Goal: Task Accomplishment & Management: Manage account settings

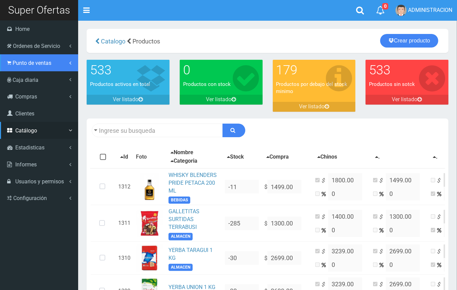
click at [29, 61] on span "Punto de ventas" at bounding box center [32, 63] width 39 height 6
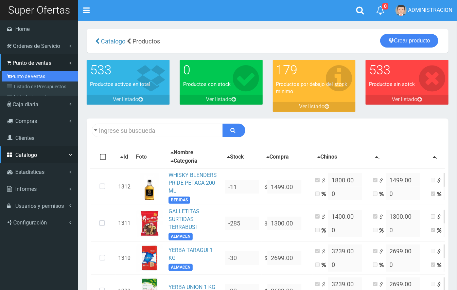
click at [32, 74] on link "Punto de ventas" at bounding box center [40, 76] width 76 height 10
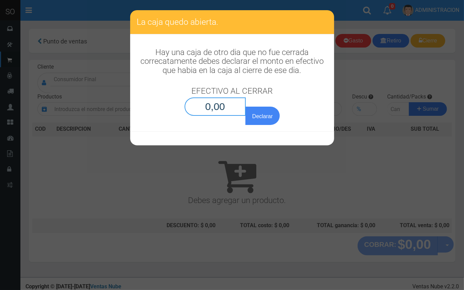
click at [224, 98] on input "0,00" at bounding box center [216, 107] width 62 height 18
type input "0,01"
click at [245, 107] on button "Declarar" at bounding box center [262, 116] width 34 height 18
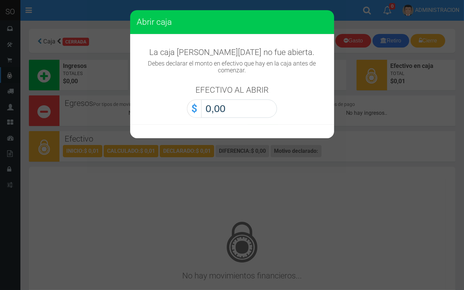
click at [236, 111] on input "0,00" at bounding box center [239, 109] width 76 height 18
type input "0,01"
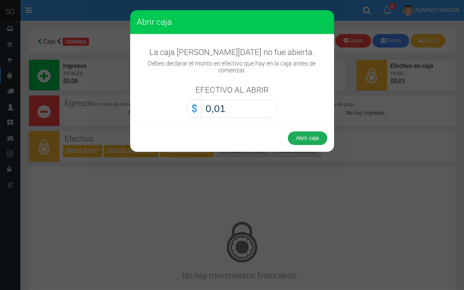
click at [306, 137] on button "Abrir caja" at bounding box center [307, 139] width 39 height 14
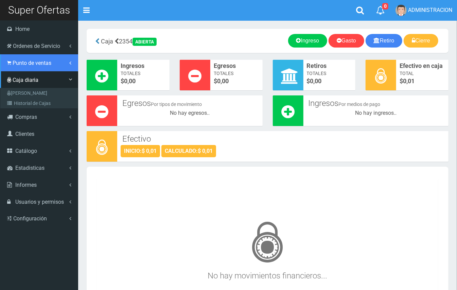
click at [22, 59] on link "Punto de ventas" at bounding box center [39, 62] width 78 height 17
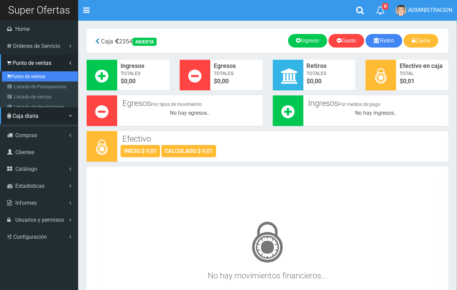
click at [31, 74] on link "Punto de ventas" at bounding box center [40, 76] width 76 height 10
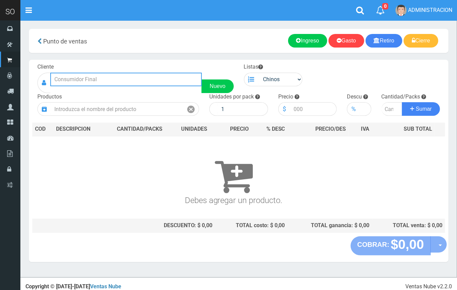
drag, startPoint x: 104, startPoint y: 81, endPoint x: 101, endPoint y: 66, distance: 15.5
click at [105, 81] on input "text" at bounding box center [126, 80] width 152 height 14
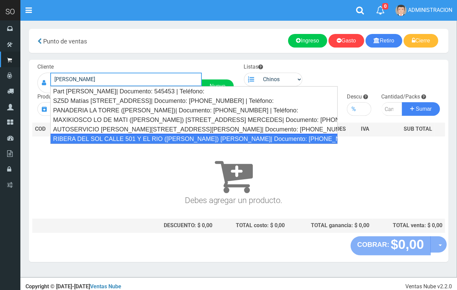
click at [167, 135] on div "RIBERA DEL SOL CALLE 501 Y EL RIO (MATIAS) GILES| Documento: 5124847 | Teléfono:" at bounding box center [193, 139] width 287 height 10
type input "RIBERA DEL SOL CALLE 501 Y EL RIO (MATIAS) GILES| Documento: 5124847 | Teléfono:"
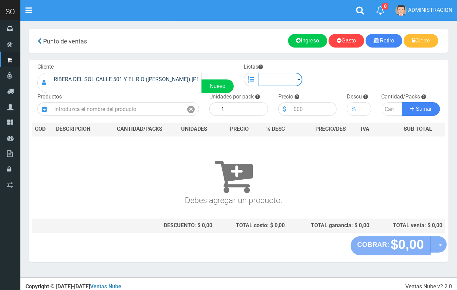
click at [281, 80] on select "Chinos . ." at bounding box center [281, 80] width 44 height 14
select select "1"
click at [259, 73] on select "Chinos . ." at bounding box center [281, 80] width 44 height 14
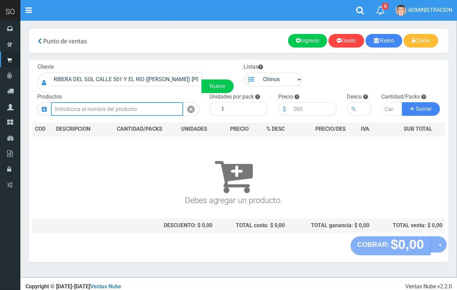
drag, startPoint x: 155, startPoint y: 112, endPoint x: 151, endPoint y: 109, distance: 4.9
click at [152, 110] on input "text" at bounding box center [117, 109] width 132 height 14
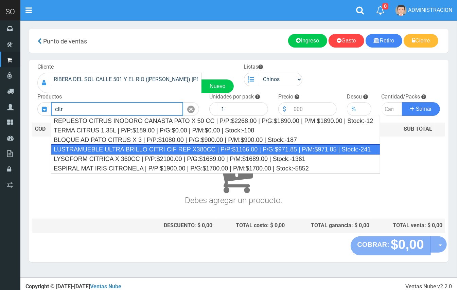
click at [185, 151] on div "LUSTRAMUEBLE ULTRA BRILLO CITRI CIF REP X380CC | P/P:$1166.00 | P/G:$971.85 | P…" at bounding box center [215, 149] width 329 height 10
type input "LUSTRAMUEBLE ULTRA BRILLO CITRI CIF REP X380CC | P/P:$1166.00 | P/G:$971.85 | P…"
type input "15"
type input "1166.00"
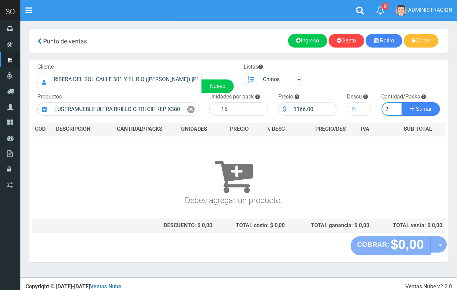
type input "2"
click at [402, 102] on button "Sumar" at bounding box center [421, 109] width 38 height 14
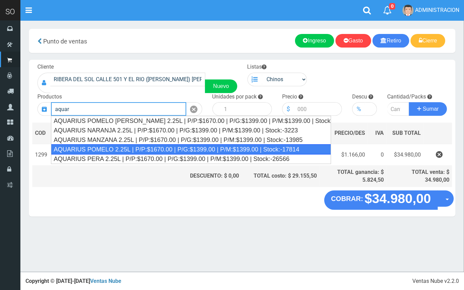
click at [173, 148] on div "AQUARIUS POMELO 2.25L | P/P:$1670.00 | P/G:$1399.00 | P/M:$1399.00 | Stock:-178…" at bounding box center [191, 149] width 280 height 10
type input "AQUARIUS POMELO 2.25L | P/P:$1670.00 | P/G:$1399.00 | P/M:$1399.00 | Stock:-178…"
type input "6"
type input "1670.00"
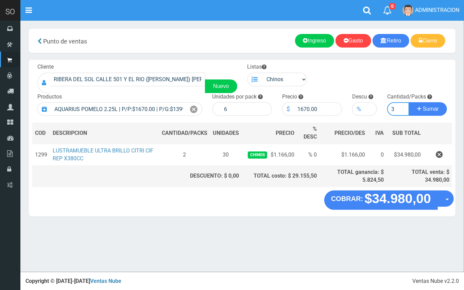
type input "3"
click at [409, 102] on button "Sumar" at bounding box center [428, 109] width 38 height 14
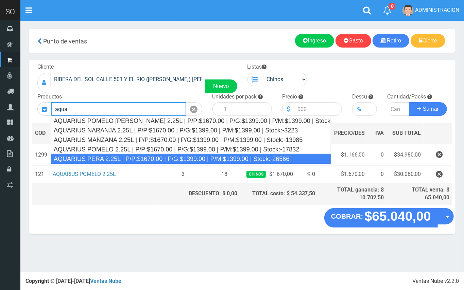
drag, startPoint x: 173, startPoint y: 155, endPoint x: 155, endPoint y: 75, distance: 81.8
click at [172, 155] on div "AQUARIUS PERA 2.25L | P/P:$1670.00 | P/G:$1399.00 | P/M:$1399.00 | Stock:-26566" at bounding box center [191, 159] width 280 height 10
type input "AQUARIUS PERA 2.25L | P/P:$1670.00 | P/G:$1399.00 | P/M:$1399.00 | Stock:-26566"
type input "6"
type input "1670.00"
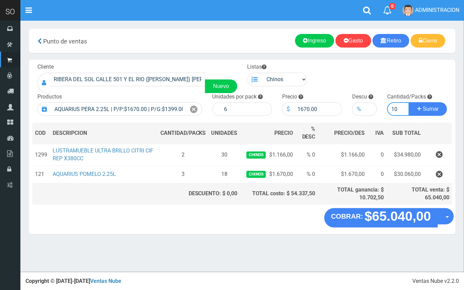
type input "10"
click at [409, 102] on button "Sumar" at bounding box center [428, 109] width 38 height 14
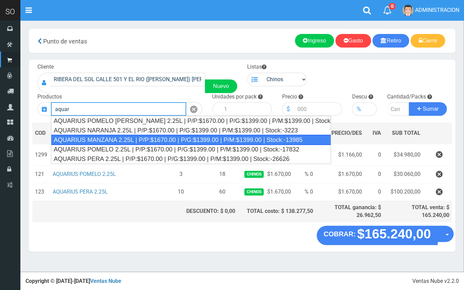
click at [192, 140] on div "AQUARIUS MANZANA 2.25L | P/P:$1670.00 | P/G:$1399.00 | P/M:$1399.00 | Stock:-13…" at bounding box center [191, 140] width 280 height 10
type input "AQUARIUS MANZANA 2.25L | P/P:$1670.00 | P/G:$1399.00 | P/M:$1399.00 | Stock:-13…"
type input "6"
type input "1670.00"
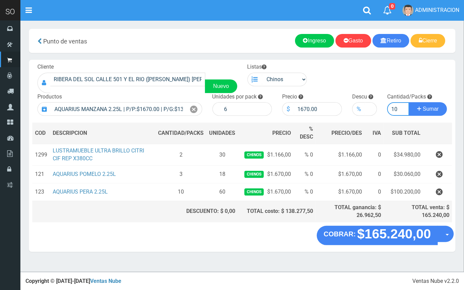
type input "10"
click at [409, 102] on button "Sumar" at bounding box center [428, 109] width 38 height 14
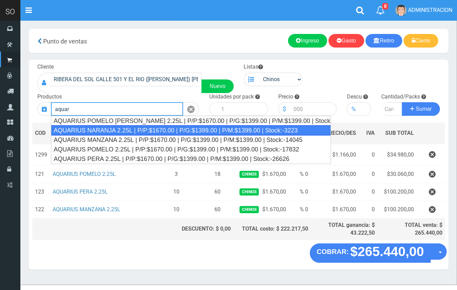
click at [239, 132] on div "AQUARIUS NARANJA 2.25L | P/P:$1670.00 | P/G:$1399.00 | P/M:$1399.00 | Stock:-32…" at bounding box center [191, 130] width 280 height 10
type input "AQUARIUS NARANJA 2.25L | P/P:$1670.00 | P/G:$1399.00 | P/M:$1399.00 | Stock:-32…"
type input "6"
type input "1670.00"
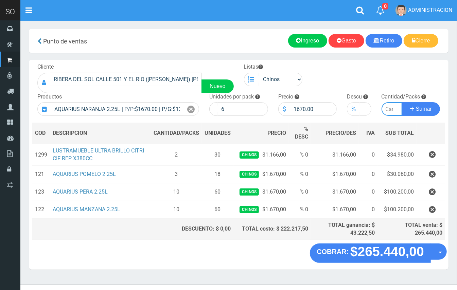
type input "2"
click at [402, 102] on button "Sumar" at bounding box center [421, 109] width 38 height 14
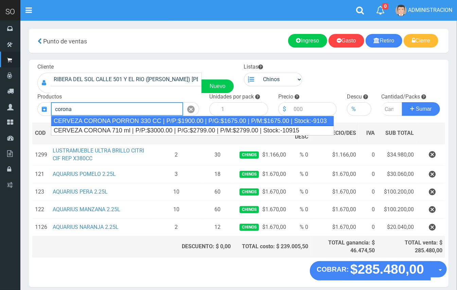
click at [149, 119] on div "CERVEZA CORONA PORRON 330 CC | P/P:$1900.00 | P/G:$1675.00 | P/M:$1675.00 | Sto…" at bounding box center [192, 121] width 283 height 10
type input "CERVEZA CORONA PORRON 330 CC | P/P:$1900.00 | P/G:$1675.00 | P/M:$1675.00 | Sto…"
type input "24"
type input "1900.00"
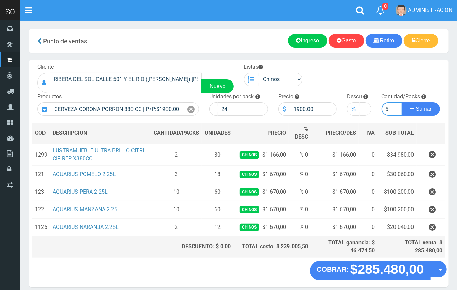
type input "5"
click at [402, 102] on button "Sumar" at bounding box center [421, 109] width 38 height 14
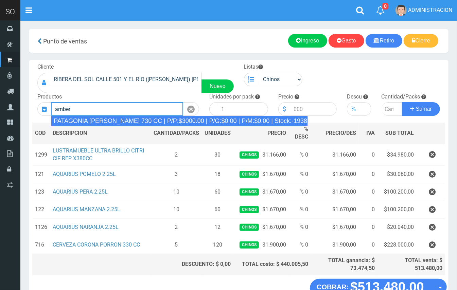
click at [150, 120] on div "PATAGONIA AMBER LAGER 730 CC | P/P:$3000.00 | P/G:$0.00 | P/M:$0.00 | Stock:-19…" at bounding box center [179, 121] width 257 height 10
type input "PATAGONIA AMBER LAGER 730 CC | P/P:$3000.00 | P/G:$0.00 | P/M:$0.00 | Stock:-19…"
type input "6"
type input "3000.00"
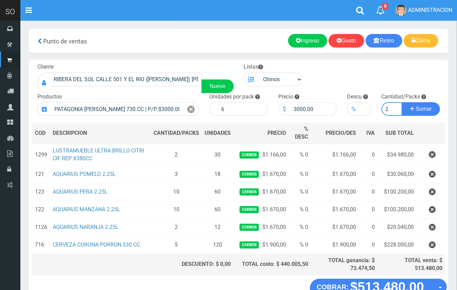
type input "2"
click at [402, 102] on button "Sumar" at bounding box center [421, 109] width 38 height 14
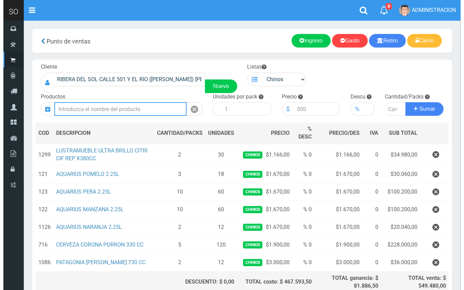
scroll to position [63, 0]
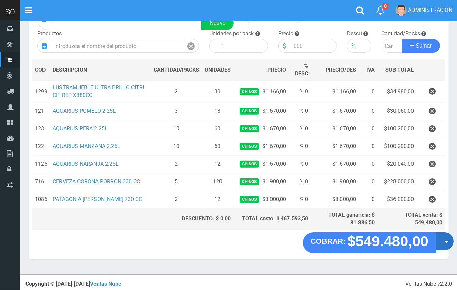
click at [443, 246] on button "Opciones" at bounding box center [445, 242] width 18 height 18
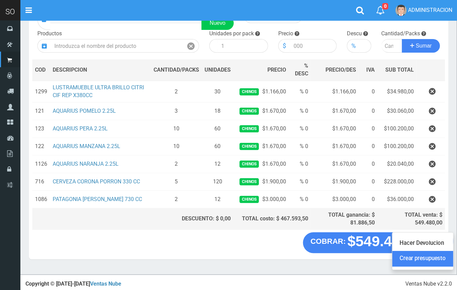
click at [438, 258] on link "Crear presupuesto" at bounding box center [422, 259] width 61 height 16
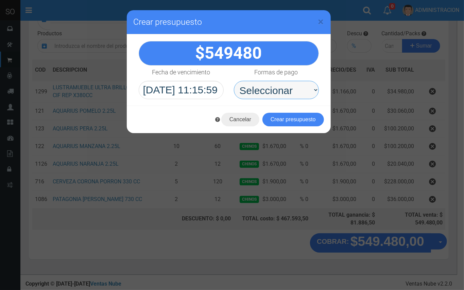
drag, startPoint x: 282, startPoint y: 94, endPoint x: 282, endPoint y: 98, distance: 4.1
click at [282, 94] on select "Seleccionar Efectivo Tarjeta de Crédito Depósito Débito" at bounding box center [276, 90] width 85 height 18
select select "Efectivo"
click at [234, 81] on select "Seleccionar Efectivo Tarjeta de Crédito Depósito Débito" at bounding box center [276, 90] width 85 height 18
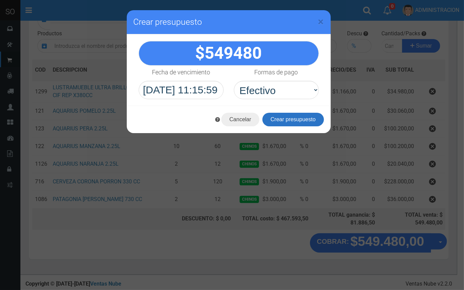
click at [283, 122] on button "Crear presupuesto" at bounding box center [293, 120] width 62 height 14
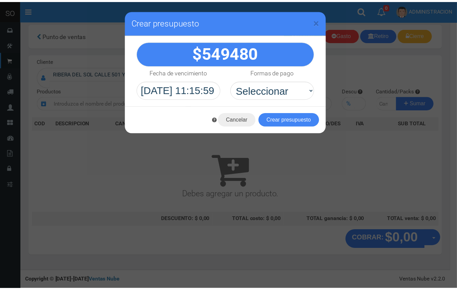
scroll to position [2, 0]
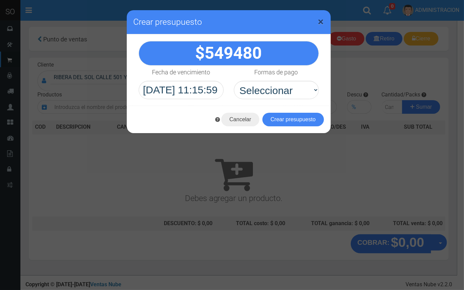
drag, startPoint x: 319, startPoint y: 19, endPoint x: 84, endPoint y: 19, distance: 235.1
click at [318, 19] on span "×" at bounding box center [321, 21] width 6 height 13
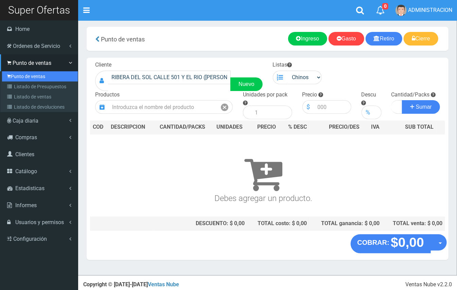
click at [19, 77] on link "Punto de ventas" at bounding box center [40, 76] width 76 height 10
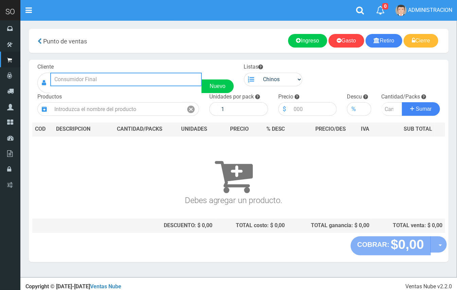
click at [115, 85] on input "text" at bounding box center [126, 80] width 152 height 14
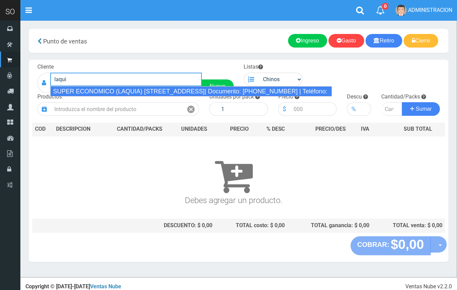
drag, startPoint x: 132, startPoint y: 91, endPoint x: 234, endPoint y: 89, distance: 102.3
click at [138, 90] on div "SUPER ECONOMICO (LAQUIA) CALLE 2 Y 43 (MERCEDES)| Documento: 2123156468 | Teléf…" at bounding box center [191, 91] width 282 height 10
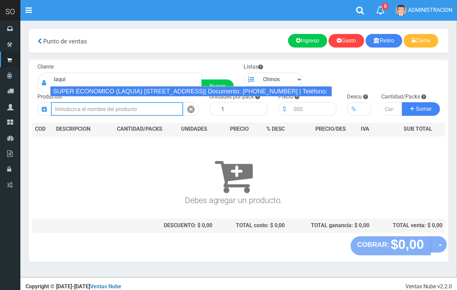
type input "SUPER ECONOMICO (LAQUIA) CALLE 2 Y 43 (MERCEDES)| Documento: 2123156468 | Teléf…"
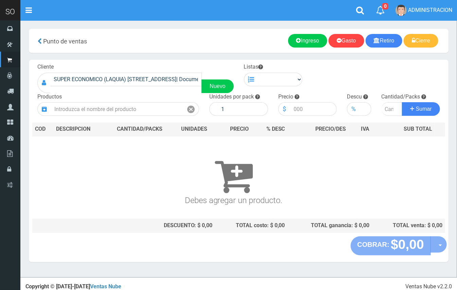
click at [281, 71] on div "Listas Chinos . ." at bounding box center [273, 74] width 69 height 23
click at [281, 81] on select "Chinos . ." at bounding box center [281, 80] width 44 height 14
select select "1"
click at [259, 73] on select "Chinos . ." at bounding box center [281, 80] width 44 height 14
click at [121, 107] on input "text" at bounding box center [117, 109] width 132 height 14
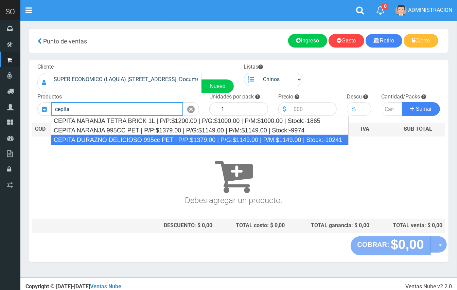
click at [131, 137] on div "CEPITA DURAZNO DELICIOSO 995cc PET | P/P:$1379.00 | P/G:$1149.00 | P/M:$1149.00…" at bounding box center [200, 140] width 298 height 10
type input "CEPITA DURAZNO DELICIOSO 995cc PET | P/P:$1379.00 | P/G:$1149.00 | P/M:$1149.00…"
type input "6"
type input "1379.00"
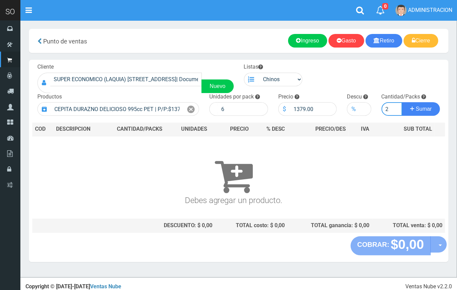
type input "2"
click at [402, 102] on button "Sumar" at bounding box center [421, 109] width 38 height 14
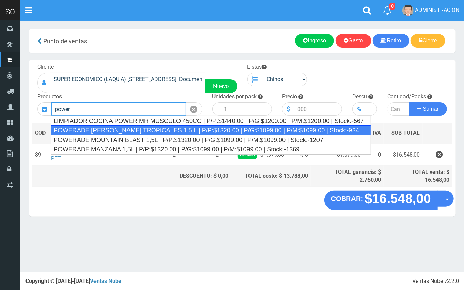
click at [143, 129] on div "POWERADE FRUTOS TROPICALES 1,5 L | P/P:$1320.00 | P/G:$1099.00 | P/M:$1099.00 |…" at bounding box center [211, 130] width 320 height 10
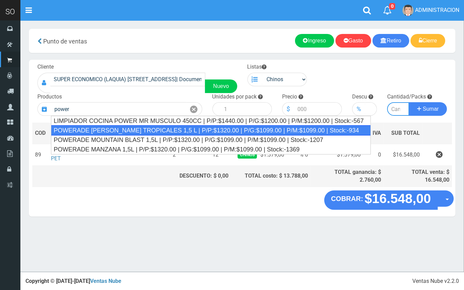
type input "POWERADE FRUTOS TROPICALES 1,5 L | P/P:$1320.00 | P/G:$1099.00 | P/M:$1099.00 |…"
type input "4"
type input "1320.00"
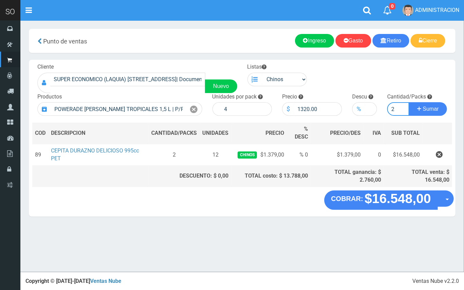
type input "2"
click at [409, 102] on button "Sumar" at bounding box center [428, 109] width 38 height 14
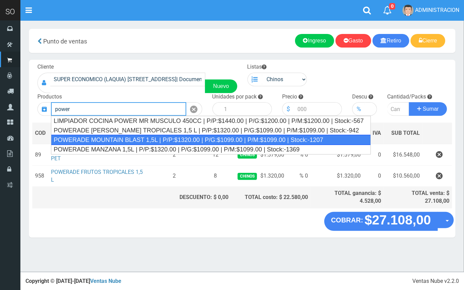
click at [142, 141] on div "POWERADE MOUNTAIN BLAST 1,5L | P/P:$1320.00 | P/G:$1099.00 | P/M:$1099.00 | Sto…" at bounding box center [211, 140] width 320 height 10
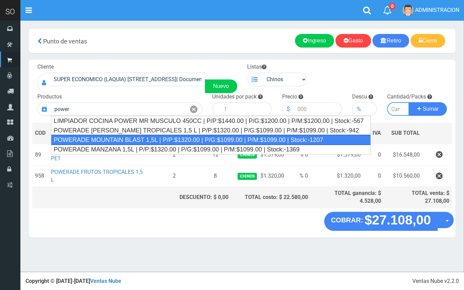
type input "POWERADE MOUNTAIN BLAST 1,5L | P/P:$1320.00 | P/G:$1099.00 | P/M:$1099.00 | Sto…"
type input "4"
type input "1320.00"
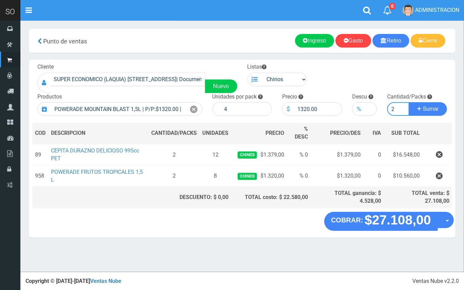
type input "2"
click at [409, 102] on button "Sumar" at bounding box center [428, 109] width 38 height 14
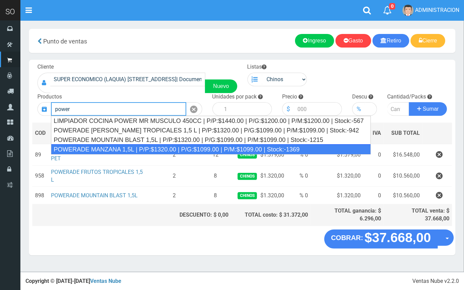
click at [148, 148] on div "POWERADE MANZANA 1,5L | P/P:$1320.00 | P/G:$1099.00 | P/M:$1099.00 | Stock:-1369" at bounding box center [211, 149] width 320 height 10
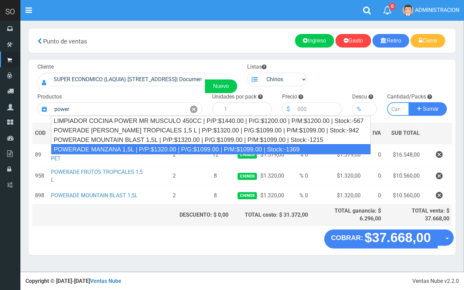
type input "POWERADE MANZANA 1,5L | P/P:$1320.00 | P/G:$1099.00 | P/M:$1099.00 | Stock:-1369"
type input "4"
type input "1320.00"
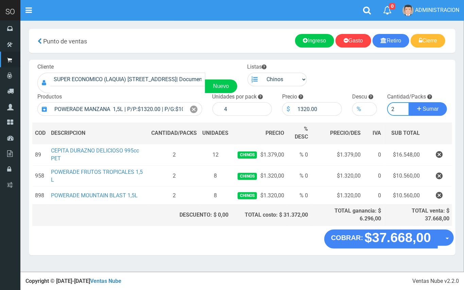
type input "2"
click at [409, 102] on button "Sumar" at bounding box center [428, 109] width 38 height 14
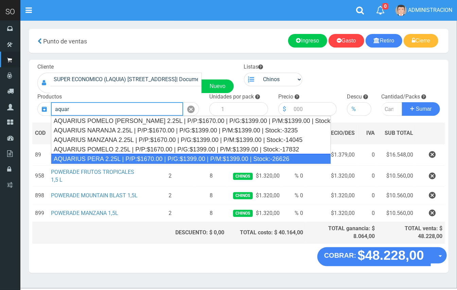
click at [142, 158] on div "AQUARIUS PERA 2.25L | P/P:$1670.00 | P/G:$1399.00 | P/M:$1399.00 | Stock:-26626" at bounding box center [191, 159] width 280 height 10
type input "AQUARIUS PERA 2.25L | P/P:$1670.00 | P/G:$1399.00 | P/M:$1399.00 | Stock:-26626"
type input "6"
type input "1670.00"
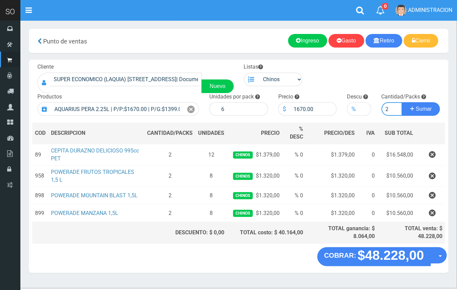
type input "2"
click at [402, 102] on button "Sumar" at bounding box center [421, 109] width 38 height 14
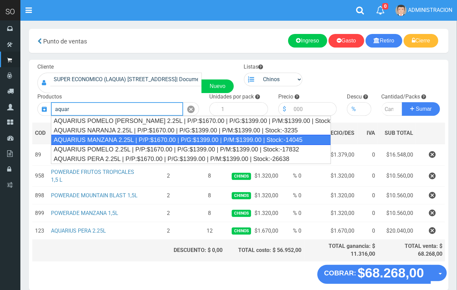
click at [163, 140] on div "AQUARIUS MANZANA 2.25L | P/P:$1670.00 | P/G:$1399.00 | P/M:$1399.00 | Stock:-14…" at bounding box center [191, 140] width 280 height 10
type input "AQUARIUS MANZANA 2.25L | P/P:$1670.00 | P/G:$1399.00 | P/M:$1399.00 | Stock:-14…"
type input "6"
type input "1670.00"
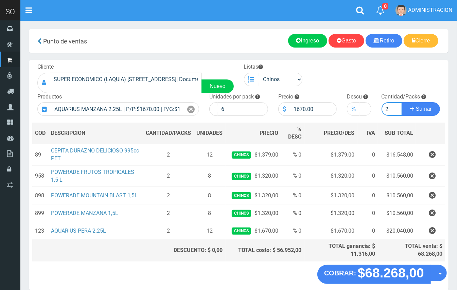
type input "2"
click at [402, 102] on button "Sumar" at bounding box center [421, 109] width 38 height 14
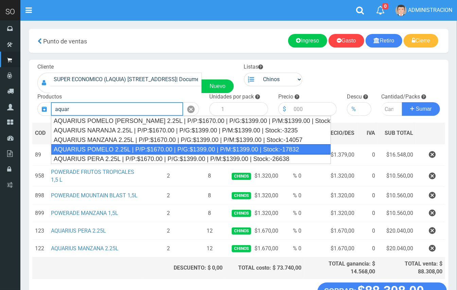
click at [130, 149] on div "AQUARIUS POMELO 2.25L | P/P:$1670.00 | P/G:$1399.00 | P/M:$1399.00 | Stock:-178…" at bounding box center [191, 149] width 280 height 10
type input "AQUARIUS POMELO 2.25L | P/P:$1670.00 | P/G:$1399.00 | P/M:$1399.00 | Stock:-178…"
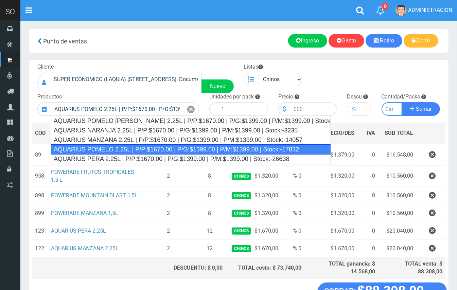
type input "6"
type input "1670.00"
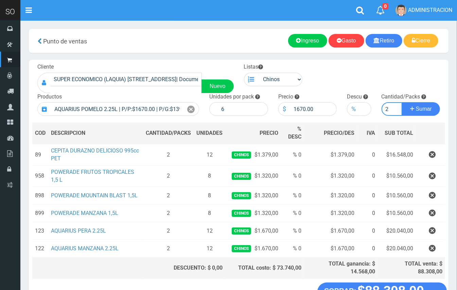
type input "2"
click at [402, 102] on button "Sumar" at bounding box center [421, 109] width 38 height 14
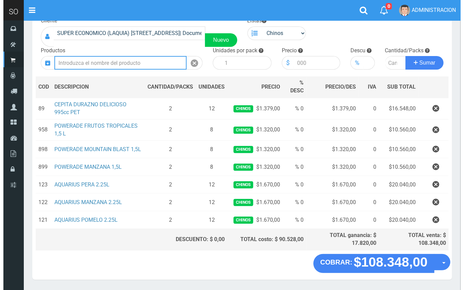
scroll to position [67, 0]
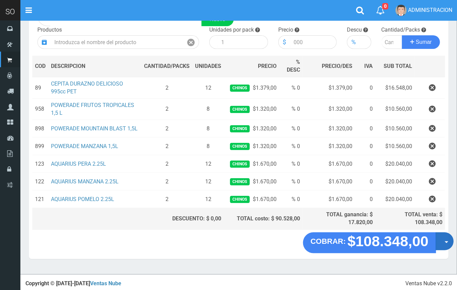
drag, startPoint x: 449, startPoint y: 246, endPoint x: 446, endPoint y: 253, distance: 7.7
click at [449, 247] on button "Opciones" at bounding box center [445, 241] width 18 height 18
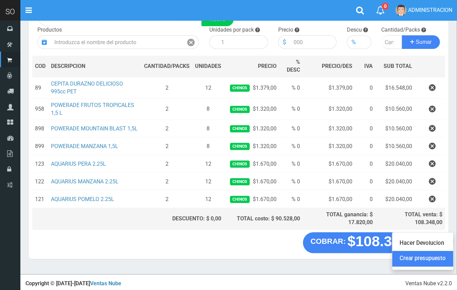
click at [439, 259] on link "Crear presupuesto" at bounding box center [422, 259] width 61 height 16
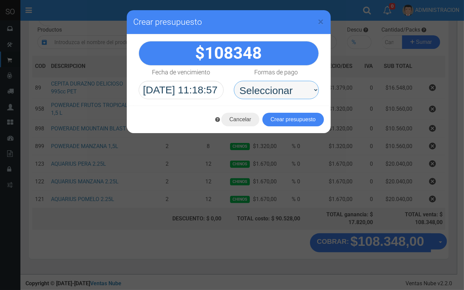
drag, startPoint x: 279, startPoint y: 94, endPoint x: 280, endPoint y: 99, distance: 5.3
click at [279, 94] on select "Seleccionar Efectivo Tarjeta de Crédito Depósito Débito" at bounding box center [276, 90] width 85 height 18
select select "Efectivo"
click at [234, 81] on select "Seleccionar Efectivo Tarjeta de Crédito Depósito Débito" at bounding box center [276, 90] width 85 height 18
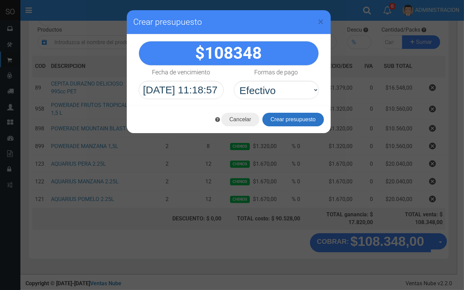
click at [299, 123] on button "Crear presupuesto" at bounding box center [293, 120] width 62 height 14
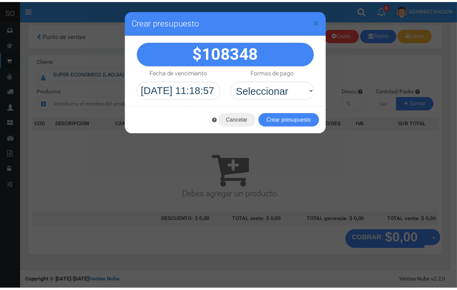
scroll to position [2, 0]
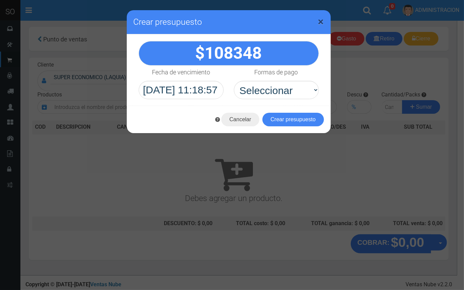
click at [321, 24] on span "×" at bounding box center [321, 21] width 6 height 13
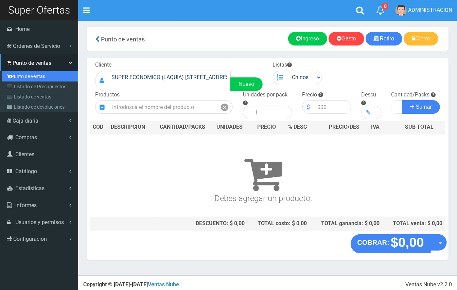
click at [23, 77] on link "Punto de ventas" at bounding box center [40, 76] width 76 height 10
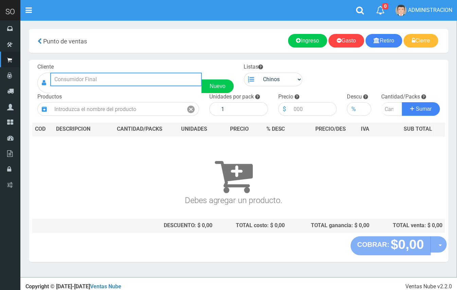
drag, startPoint x: 0, startPoint y: 0, endPoint x: 116, endPoint y: 81, distance: 140.8
click at [116, 81] on input "text" at bounding box center [126, 80] width 152 height 14
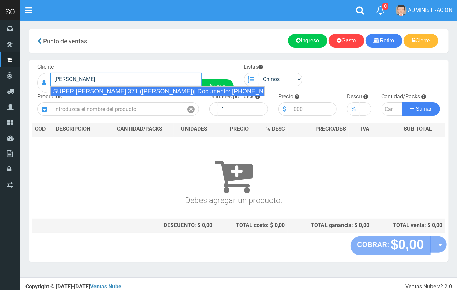
drag, startPoint x: 128, startPoint y: 91, endPoint x: 200, endPoint y: 91, distance: 71.7
click at [132, 91] on div "SUPER STEVEN SUERO 371 (GILES)| Documento: 554478888 | Teléfono:" at bounding box center [157, 91] width 214 height 10
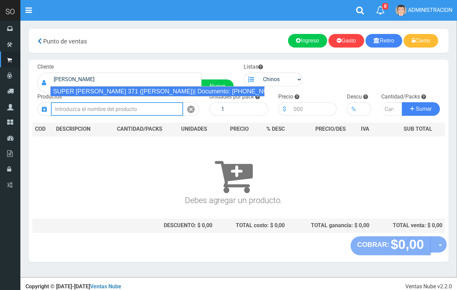
type input "SUPER STEVEN SUERO 371 (GILES)| Documento: 554478888 | Teléfono:"
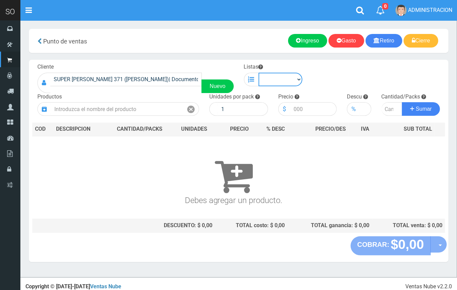
click at [294, 78] on select "Chinos . ." at bounding box center [281, 80] width 44 height 14
select select "1"
click at [259, 73] on select "Chinos . ." at bounding box center [281, 80] width 44 height 14
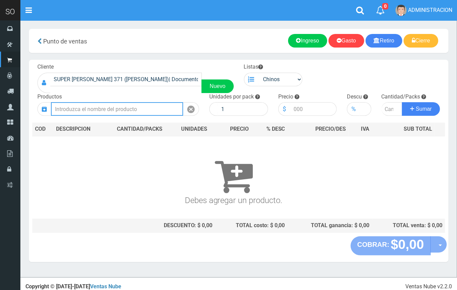
drag, startPoint x: 167, startPoint y: 108, endPoint x: 125, endPoint y: 12, distance: 104.4
click at [166, 106] on input "text" at bounding box center [117, 109] width 132 height 14
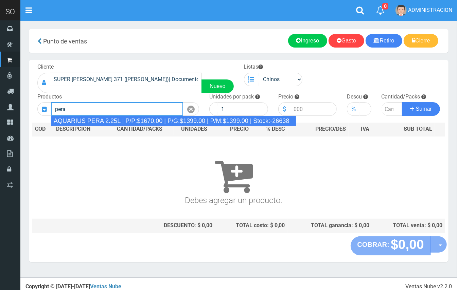
click at [99, 120] on div "AQUARIUS PERA 2.25L | P/P:$1670.00 | P/G:$1399.00 | P/M:$1399.00 | Stock:-26638" at bounding box center [173, 121] width 245 height 10
type input "AQUARIUS PERA 2.25L | P/P:$1670.00 | P/G:$1399.00 | P/M:$1399.00 | Stock:-26638"
type input "6"
type input "1670.00"
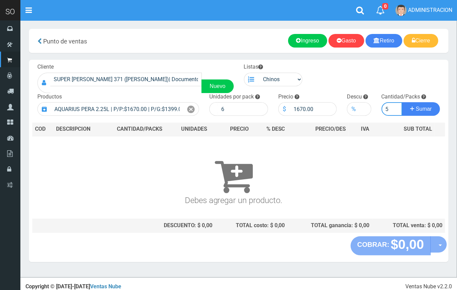
type input "5"
click at [402, 102] on button "Sumar" at bounding box center [421, 109] width 38 height 14
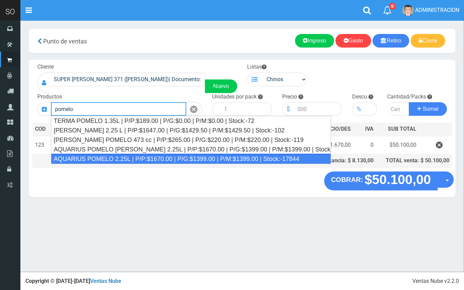
click at [108, 161] on div "AQUARIUS POMELO 2.25L | P/P:$1670.00 | P/G:$1399.00 | P/M:$1399.00 | Stock:-178…" at bounding box center [191, 159] width 280 height 10
type input "AQUARIUS POMELO 2.25L | P/P:$1670.00 | P/G:$1399.00 | P/M:$1399.00 | Stock:-178…"
type input "6"
type input "1670.00"
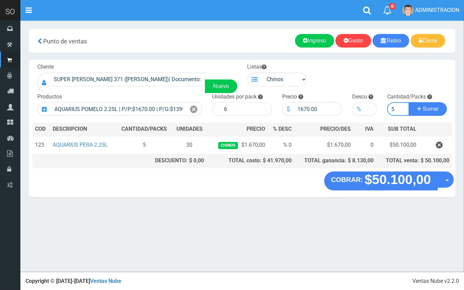
type input "5"
click at [409, 102] on button "Sumar" at bounding box center [428, 109] width 38 height 14
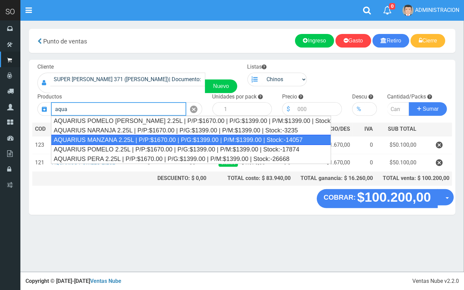
click at [116, 139] on div "AQUARIUS MANZANA 2.25L | P/P:$1670.00 | P/G:$1399.00 | P/M:$1399.00 | Stock:-14…" at bounding box center [191, 140] width 280 height 10
type input "AQUARIUS MANZANA 2.25L | P/P:$1670.00 | P/G:$1399.00 | P/M:$1399.00 | Stock:-14…"
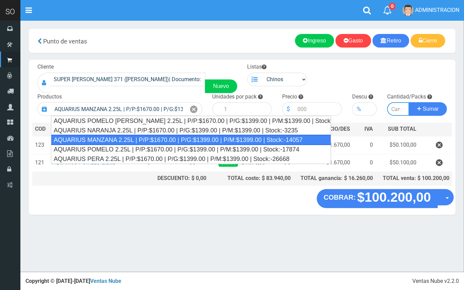
type input "6"
type input "1670.00"
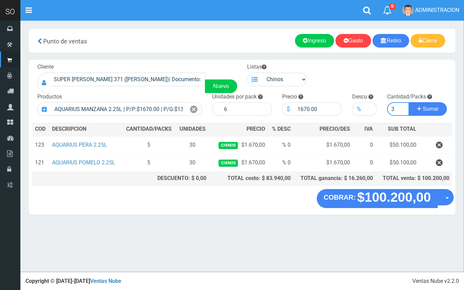
type input "3"
click at [409, 102] on button "Sumar" at bounding box center [428, 109] width 38 height 14
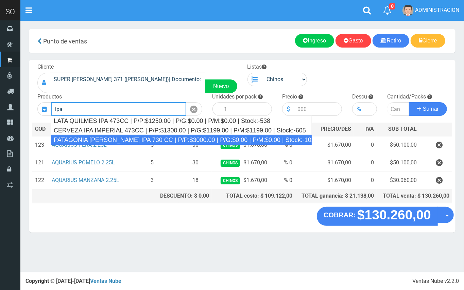
click at [157, 138] on div "PATAGONIA VERA IPA 730 CC | P/P:$3000.00 | P/G:$0.00 | P/M:$0.00 | Stock:-1028" at bounding box center [181, 140] width 261 height 10
type input "PATAGONIA VERA IPA 730 CC | P/P:$3000.00 | P/G:$0.00 | P/M:$0.00 | Stock:-1028"
type input "6"
type input "3000.00"
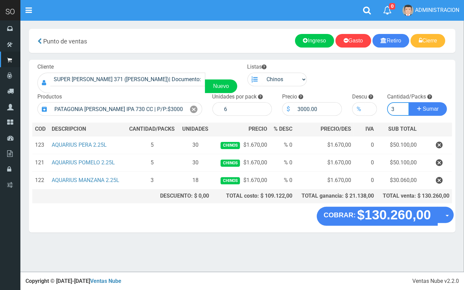
type input "3"
click at [409, 102] on button "Sumar" at bounding box center [428, 109] width 38 height 14
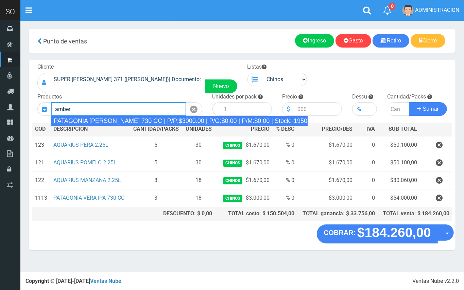
click at [158, 123] on div "PATAGONIA AMBER LAGER 730 CC | P/P:$3000.00 | P/G:$0.00 | P/M:$0.00 | Stock:-19…" at bounding box center [179, 121] width 257 height 10
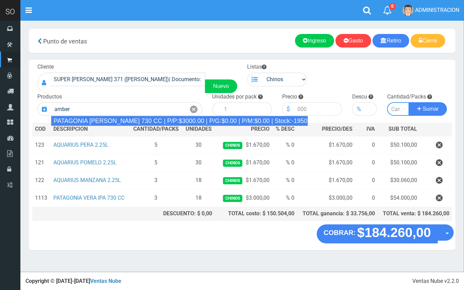
type input "PATAGONIA AMBER LAGER 730 CC | P/P:$3000.00 | P/G:$0.00 | P/M:$0.00 | Stock:-19…"
type input "6"
type input "3000.00"
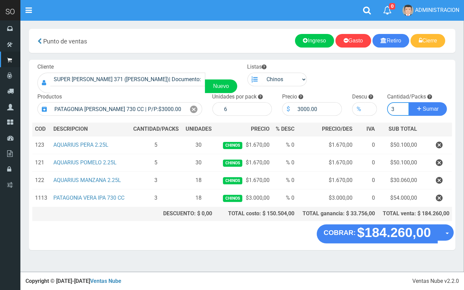
type input "3"
click at [409, 102] on button "Sumar" at bounding box center [428, 109] width 38 height 14
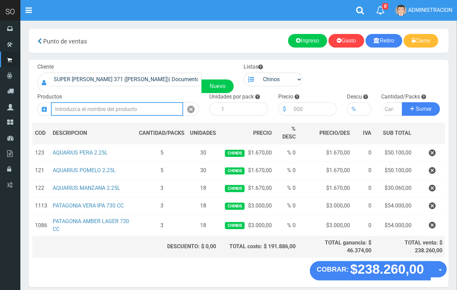
type input "4"
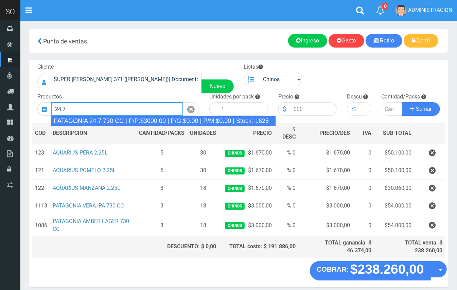
click at [162, 117] on div "PATAGONIA 24.7 730 CC | P/P:$3000.00 | P/G:$0.00 | P/M:$0.00 | Stock:-1625" at bounding box center [163, 121] width 225 height 10
type input "PATAGONIA 24.7 730 CC | P/P:$3000.00 | P/G:$0.00 | P/M:$0.00 | Stock:-1625"
type input "6"
type input "3000.00"
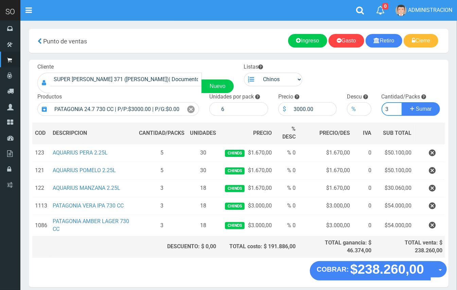
type input "3"
click at [402, 102] on button "Sumar" at bounding box center [421, 109] width 38 height 14
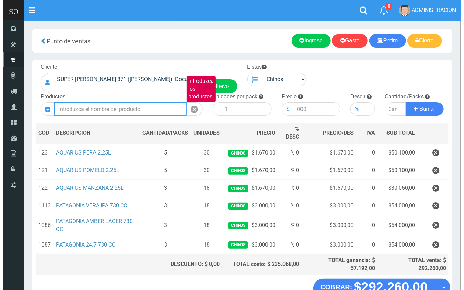
scroll to position [46, 0]
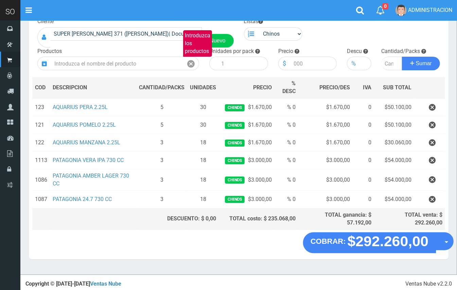
click at [443, 245] on button "Opciones" at bounding box center [445, 242] width 18 height 18
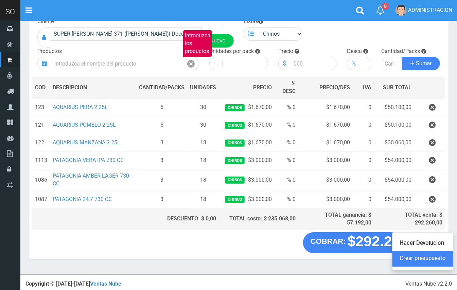
click at [416, 260] on link "Crear presupuesto" at bounding box center [422, 259] width 61 height 16
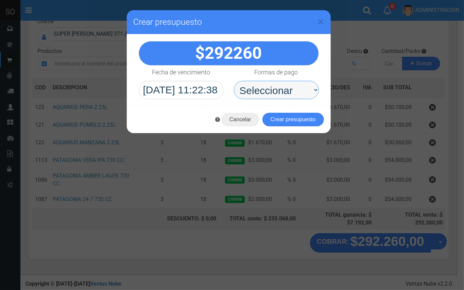
click at [275, 93] on select "Seleccionar Efectivo Tarjeta de Crédito Depósito Débito" at bounding box center [276, 90] width 85 height 18
select select "Efectivo"
click at [234, 81] on select "Seleccionar Efectivo Tarjeta de Crédito Depósito Débito" at bounding box center [276, 90] width 85 height 18
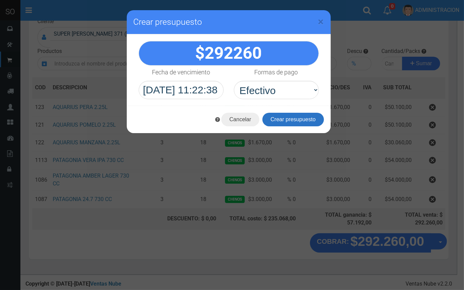
click at [296, 122] on button "Crear presupuesto" at bounding box center [293, 120] width 62 height 14
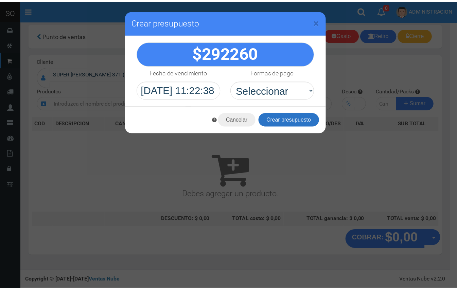
scroll to position [2, 0]
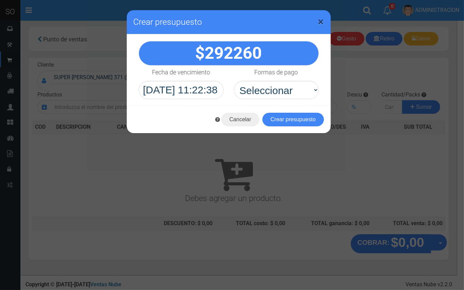
click at [323, 16] on span "×" at bounding box center [321, 21] width 6 height 13
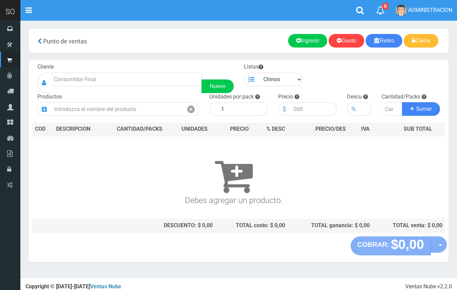
scroll to position [2, 0]
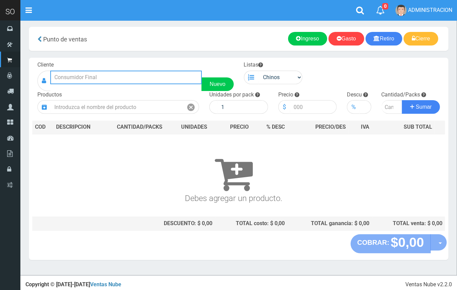
click at [105, 71] on input "text" at bounding box center [126, 78] width 152 height 14
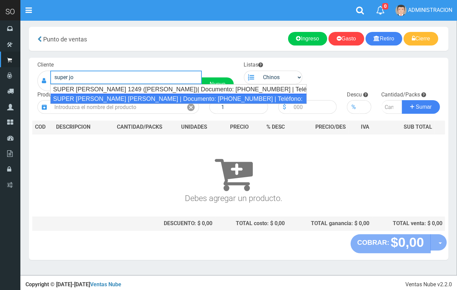
click at [144, 100] on div "SUPER [PERSON_NAME] [PERSON_NAME] | Documento: [PHONE_NUMBER] | Teléfono:" at bounding box center [178, 99] width 257 height 10
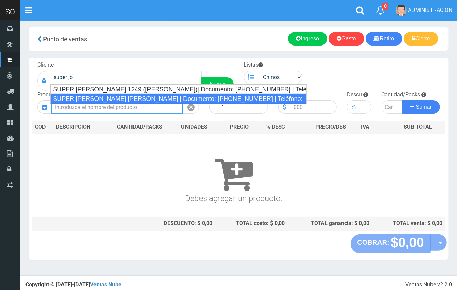
type input "SUPER [PERSON_NAME] [PERSON_NAME] | Documento: [PHONE_NUMBER] | Teléfono:"
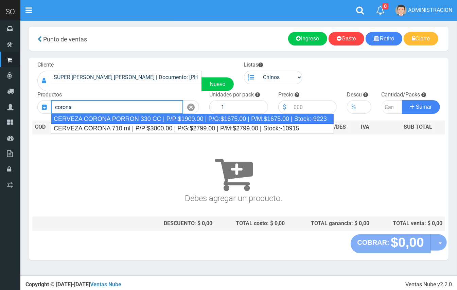
click at [133, 118] on div "CERVEZA CORONA PORRON 330 CC | P/P:$1900.00 | P/G:$1675.00 | P/M:$1675.00 | Sto…" at bounding box center [192, 119] width 283 height 10
type input "CERVEZA CORONA PORRON 330 CC | P/P:$1900.00 | P/G:$1675.00 | P/M:$1675.00 | Sto…"
type input "24"
type input "1900.00"
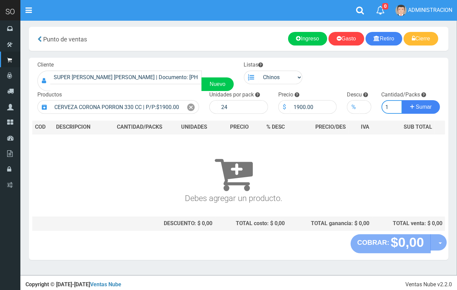
type input "1"
click at [402, 100] on button "Sumar" at bounding box center [421, 107] width 38 height 14
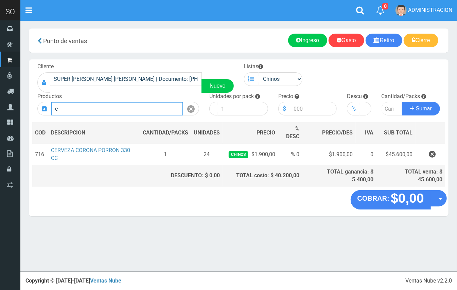
scroll to position [0, 0]
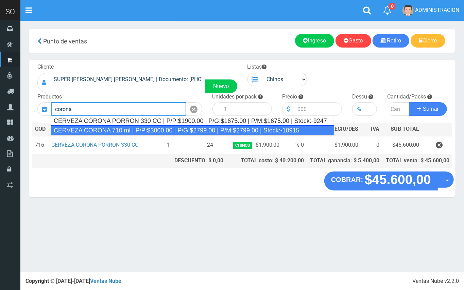
click at [127, 129] on div "CERVEZA CORONA 710 ml | P/P:$3000.00 | P/G:$2799.00 | P/M:$2799.00 | Stock:-109…" at bounding box center [192, 130] width 283 height 10
type input "CERVEZA CORONA 710 ml | P/P:$3000.00 | P/G:$2799.00 | P/M:$2799.00 | Stock:-109…"
type input "12"
type input "3000.00"
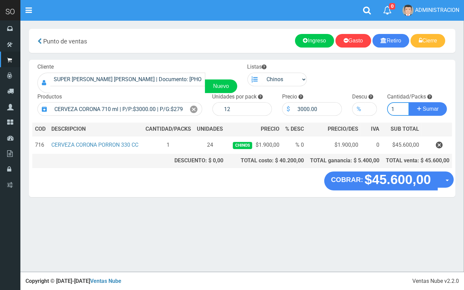
type input "1"
click at [409, 102] on button "Sumar" at bounding box center [428, 109] width 38 height 14
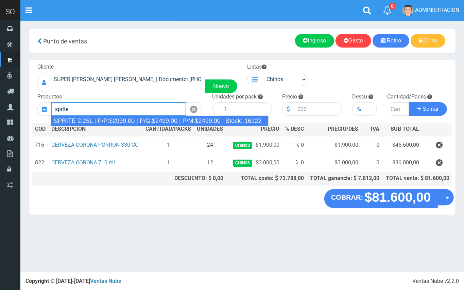
click at [100, 119] on div "SPRITE 2.25L | P/P:$2999.00 | P/G:$2499.00 | P/M:$2499.00 | Stock:-16122" at bounding box center [159, 121] width 217 height 10
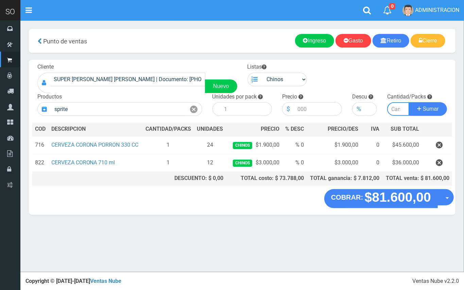
type input "SPRITE 2.25L | P/P:$2999.00 | P/G:$2499.00 | P/M:$2499.00 | Stock:-16122"
type input "8"
type input "2999.00"
type input "1"
click at [409, 102] on button "Sumar" at bounding box center [428, 109] width 38 height 14
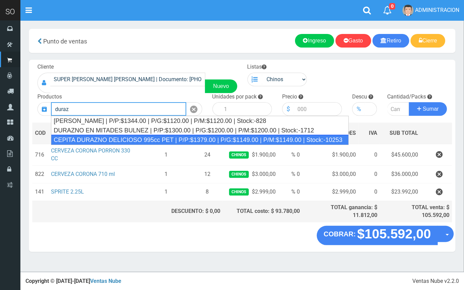
click at [171, 137] on div "CEPITA DURAZNO DELICIOSO 995cc PET | P/P:$1379.00 | P/G:$1149.00 | P/M:$1149.00…" at bounding box center [200, 140] width 298 height 10
type input "CEPITA DURAZNO DELICIOSO 995cc PET | P/P:$1379.00 | P/G:$1149.00 | P/M:$1149.00…"
type input "6"
type input "1379.00"
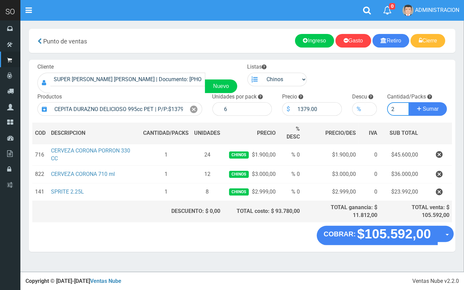
type input "2"
click at [409, 102] on button "Sumar" at bounding box center [428, 109] width 38 height 14
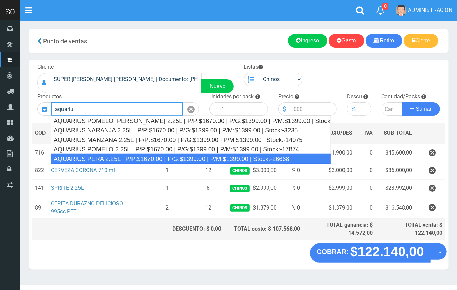
click at [128, 156] on div "AQUARIUS PERA 2.25L | P/P:$1670.00 | P/G:$1399.00 | P/M:$1399.00 | Stock:-26668" at bounding box center [191, 159] width 280 height 10
type input "AQUARIUS PERA 2.25L | P/P:$1670.00 | P/G:$1399.00 | P/M:$1399.00 | Stock:-26668"
type input "6"
type input "1670.00"
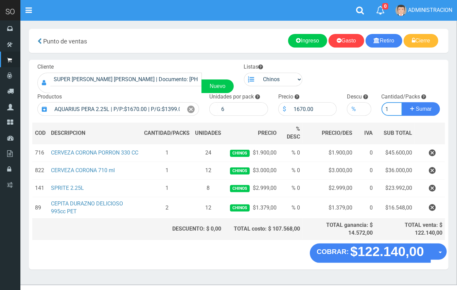
type input "1"
click at [402, 102] on button "Sumar" at bounding box center [421, 109] width 38 height 14
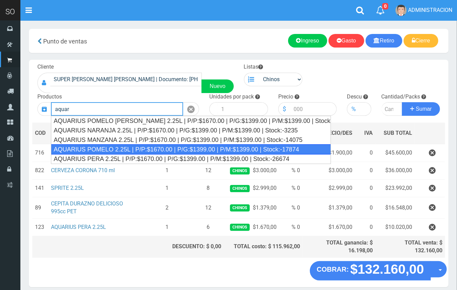
click at [169, 146] on div "AQUARIUS POMELO 2.25L | P/P:$1670.00 | P/G:$1399.00 | P/M:$1399.00 | Stock:-178…" at bounding box center [191, 149] width 280 height 10
type input "AQUARIUS POMELO 2.25L | P/P:$1670.00 | P/G:$1399.00 | P/M:$1399.00 | Stock:-178…"
type input "6"
type input "1670.00"
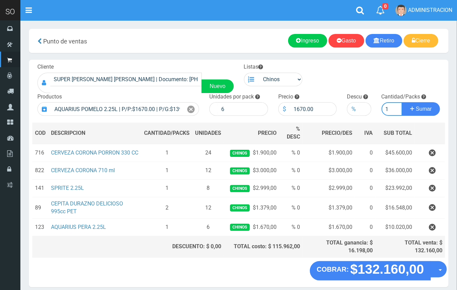
type input "1"
click at [402, 102] on button "Sumar" at bounding box center [421, 109] width 38 height 14
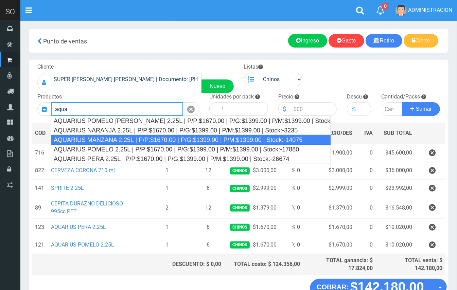
click at [109, 138] on div "AQUARIUS MANZANA 2.25L | P/P:$1670.00 | P/G:$1399.00 | P/M:$1399.00 | Stock:-14…" at bounding box center [191, 140] width 280 height 10
type input "AQUARIUS MANZANA 2.25L | P/P:$1670.00 | P/G:$1399.00 | P/M:$1399.00 | Stock:-14…"
type input "6"
type input "1670.00"
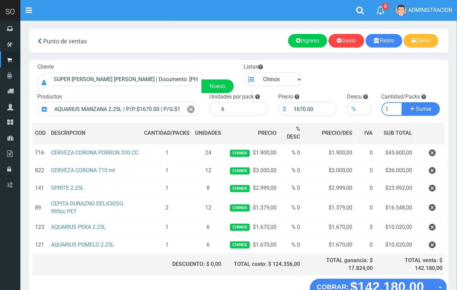
type input "1"
click at [402, 102] on button "Sumar" at bounding box center [421, 109] width 38 height 14
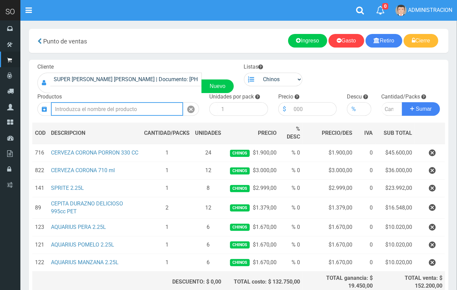
scroll to position [67, 0]
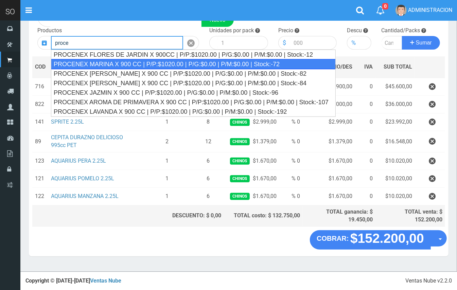
click at [107, 59] on div "PROCENEX MARINA X 900 CC | P/P:$1020.00 | P/G:$0.00 | P/M:$0.00 | Stock:-72" at bounding box center [193, 64] width 285 height 10
type input "PROCENEX MARINA X 900 CC | P/P:$1020.00 | P/G:$0.00 | P/M:$0.00 | Stock:-72"
type input "12"
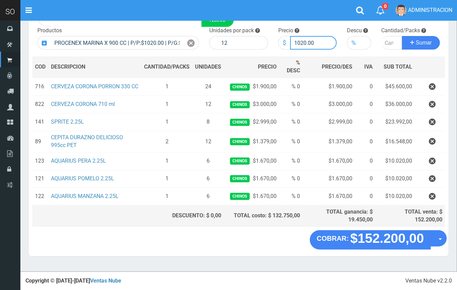
click at [303, 44] on input "1020.00" at bounding box center [313, 43] width 47 height 14
type input "1080.00"
click at [385, 41] on input "number" at bounding box center [392, 43] width 21 height 14
type input "1"
click at [402, 36] on button "Sumar" at bounding box center [421, 43] width 38 height 14
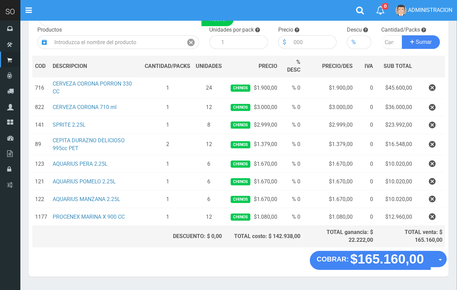
drag, startPoint x: 431, startPoint y: 183, endPoint x: 389, endPoint y: 166, distance: 45.4
click at [430, 182] on icon "button" at bounding box center [432, 182] width 7 height 12
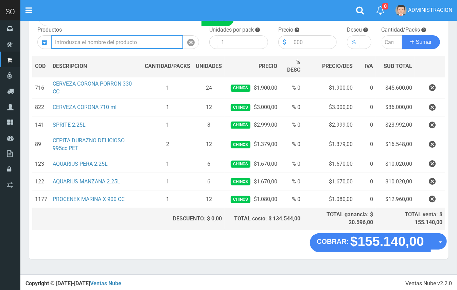
click at [125, 42] on input "text" at bounding box center [117, 42] width 132 height 14
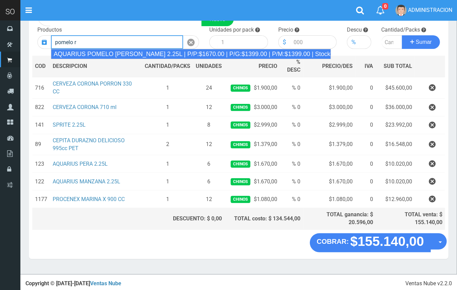
click at [141, 56] on div "AQUARIUS POMELO ROSADO 2.25L | P/P:$1670.00 | P/G:$1399.00 | P/M:$1399.00 | Sto…" at bounding box center [191, 54] width 280 height 10
type input "AQUARIUS POMELO ROSADO 2.25L | P/P:$1670.00 | P/G:$1399.00 | P/M:$1399.00 | Sto…"
type input "6"
type input "1670.00"
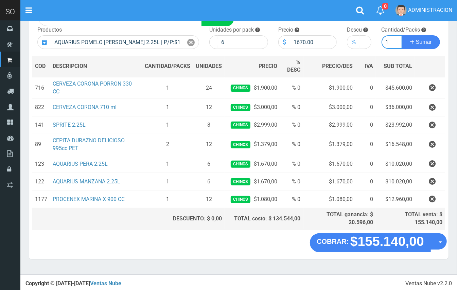
type input "1"
click at [402, 35] on button "Sumar" at bounding box center [421, 42] width 38 height 14
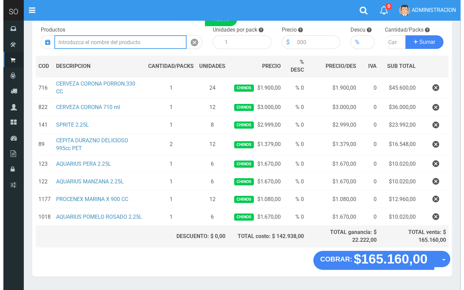
scroll to position [85, 0]
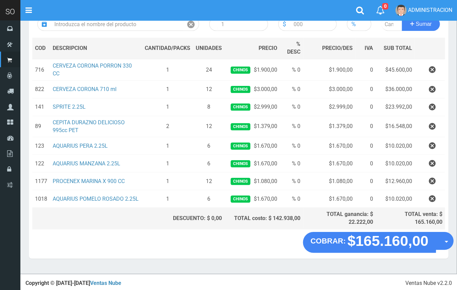
drag, startPoint x: 443, startPoint y: 245, endPoint x: 443, endPoint y: 259, distance: 13.6
click at [445, 245] on button "Opciones" at bounding box center [445, 241] width 18 height 18
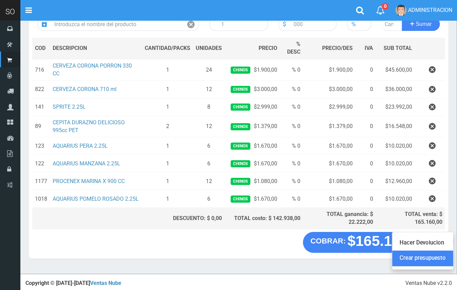
click at [442, 262] on link "Crear presupuesto" at bounding box center [422, 259] width 61 height 16
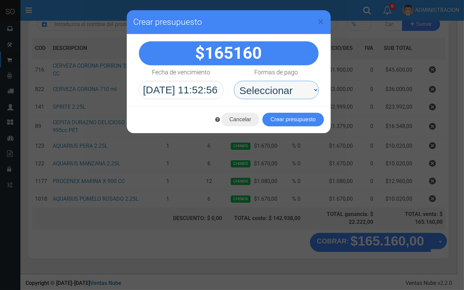
click at [286, 97] on select "Seleccionar Efectivo Tarjeta de Crédito Depósito Débito" at bounding box center [276, 90] width 85 height 18
select select "Efectivo"
click at [234, 81] on select "Seleccionar Efectivo Tarjeta de Crédito Depósito Débito" at bounding box center [276, 90] width 85 height 18
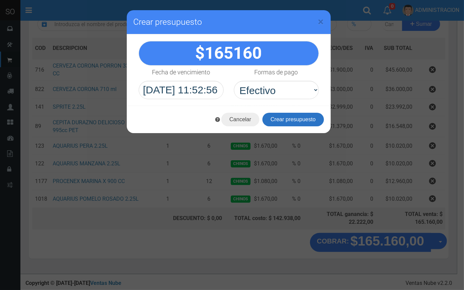
drag, startPoint x: 294, startPoint y: 121, endPoint x: 306, endPoint y: 119, distance: 11.8
click at [295, 121] on button "Crear presupuesto" at bounding box center [293, 120] width 62 height 14
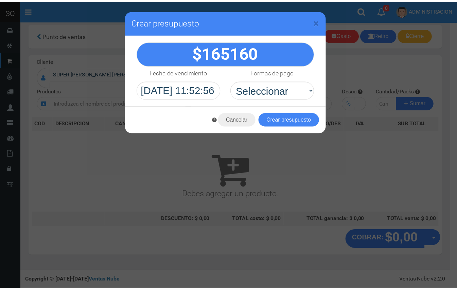
scroll to position [2, 0]
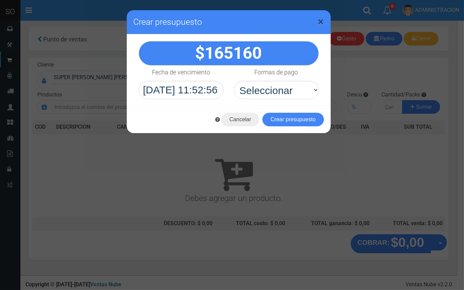
drag, startPoint x: 319, startPoint y: 22, endPoint x: 69, endPoint y: 5, distance: 250.6
click at [318, 22] on span "×" at bounding box center [321, 21] width 6 height 13
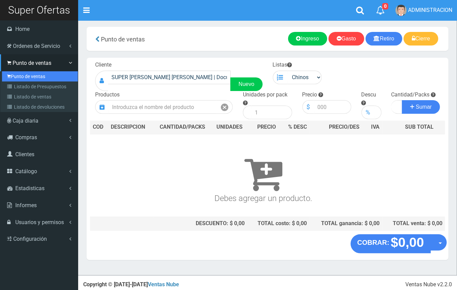
drag, startPoint x: 20, startPoint y: 79, endPoint x: 29, endPoint y: 78, distance: 8.6
click at [21, 79] on link "Punto de ventas" at bounding box center [40, 76] width 76 height 10
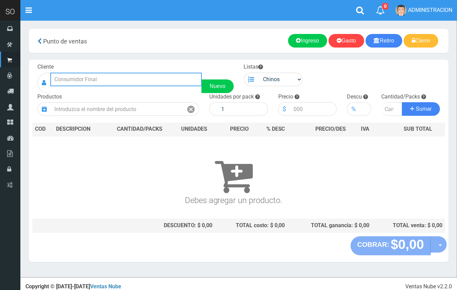
click at [85, 80] on input "text" at bounding box center [126, 80] width 152 height 14
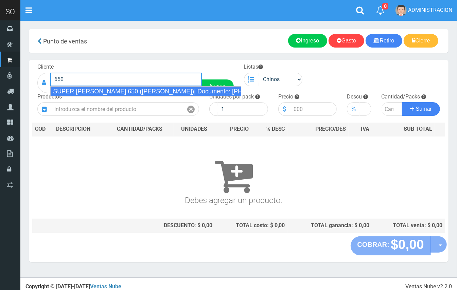
drag, startPoint x: 94, startPoint y: 94, endPoint x: 228, endPoint y: 67, distance: 136.6
click at [97, 91] on div "SUPER [PERSON_NAME] 650 ([PERSON_NAME])| Documento: [PHONE_NUMBER] | Teléfono:" at bounding box center [145, 91] width 191 height 10
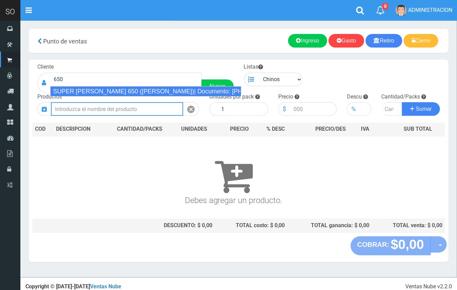
type input "SUPER [PERSON_NAME] 650 ([PERSON_NAME])| Documento: [PHONE_NUMBER] | Teléfono:"
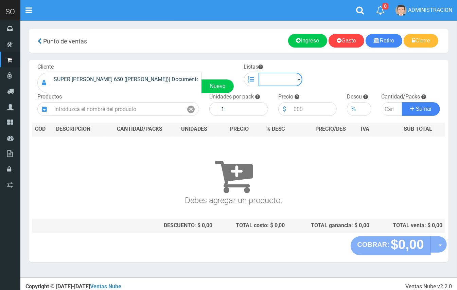
click at [274, 84] on select "Chinos . ." at bounding box center [281, 80] width 44 height 14
select select "1"
click at [259, 73] on select "Chinos . ." at bounding box center [281, 80] width 44 height 14
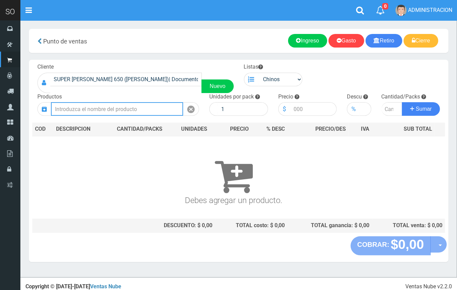
drag, startPoint x: 146, startPoint y: 109, endPoint x: 94, endPoint y: 3, distance: 118.4
click at [143, 102] on input "text" at bounding box center [117, 109] width 132 height 14
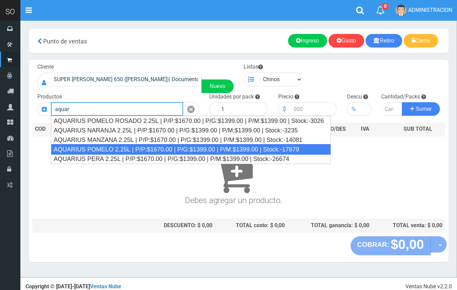
click at [157, 147] on div "AQUARIUS POMELO 2.25L | P/P:$1670.00 | P/G:$1399.00 | P/M:$1399.00 | Stock:-178…" at bounding box center [191, 149] width 280 height 10
type input "AQUARIUS POMELO 2.25L | P/P:$1670.00 | P/G:$1399.00 | P/M:$1399.00 | Stock:-178…"
type input "6"
type input "1670.00"
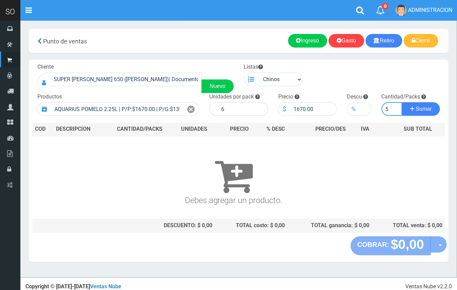
type input "5"
click at [402, 102] on button "Sumar" at bounding box center [421, 109] width 38 height 14
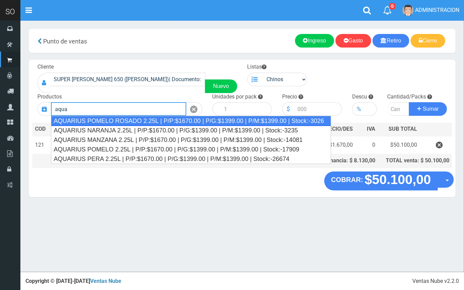
click at [210, 122] on div "AQUARIUS POMELO ROSADO 2.25L | P/P:$1670.00 | P/G:$1399.00 | P/M:$1399.00 | Sto…" at bounding box center [191, 121] width 280 height 10
type input "AQUARIUS POMELO ROSADO 2.25L | P/P:$1670.00 | P/G:$1399.00 | P/M:$1399.00 | Sto…"
type input "6"
type input "1670.00"
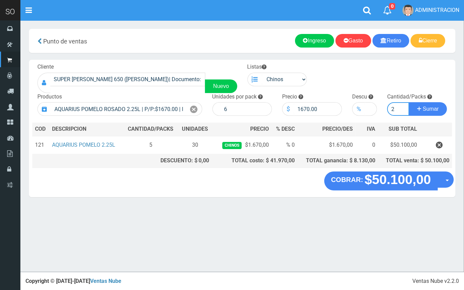
type input "2"
click at [409, 102] on button "Sumar" at bounding box center [428, 109] width 38 height 14
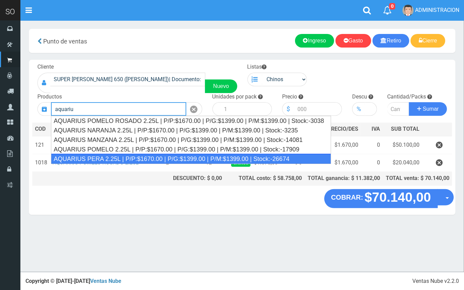
click at [121, 155] on div "AQUARIUS PERA 2.25L | P/P:$1670.00 | P/G:$1399.00 | P/M:$1399.00 | Stock:-26674" at bounding box center [191, 159] width 280 height 10
type input "AQUARIUS PERA 2.25L | P/P:$1670.00 | P/G:$1399.00 | P/M:$1399.00 | Stock:-26674"
type input "6"
type input "1670.00"
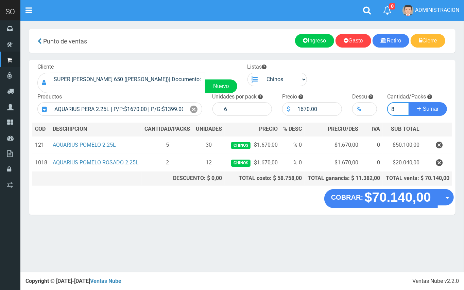
type input "8"
click at [409, 102] on button "Sumar" at bounding box center [428, 109] width 38 height 14
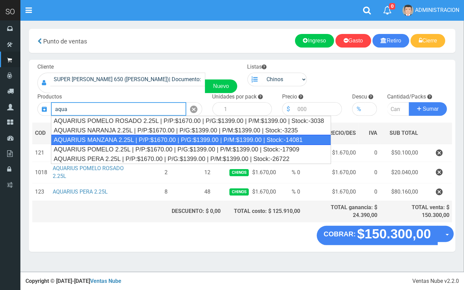
click at [112, 141] on div "AQUARIUS MANZANA 2.25L | P/P:$1670.00 | P/G:$1399.00 | P/M:$1399.00 | Stock:-14…" at bounding box center [191, 140] width 280 height 10
type input "AQUARIUS MANZANA 2.25L | P/P:$1670.00 | P/G:$1399.00 | P/M:$1399.00 | Stock:-14…"
type input "6"
type input "1670.00"
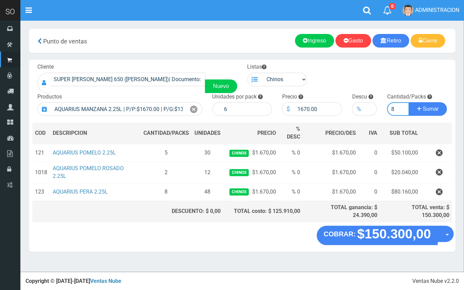
type input "8"
click at [409, 102] on button "Sumar" at bounding box center [428, 109] width 38 height 14
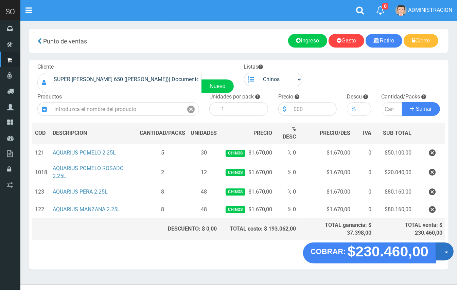
click at [445, 255] on button "Opciones" at bounding box center [445, 252] width 18 height 18
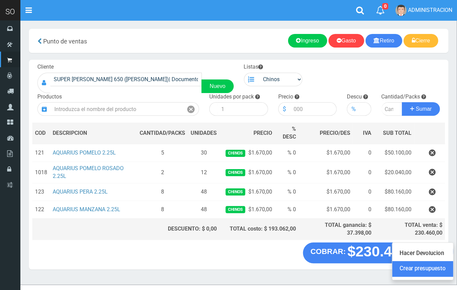
click at [443, 273] on link "Crear presupuesto" at bounding box center [422, 270] width 61 height 16
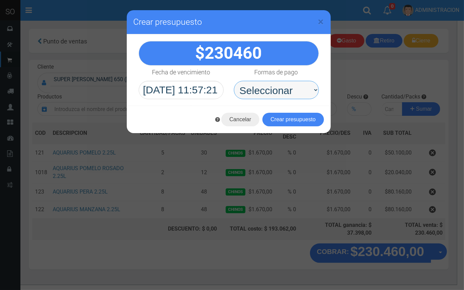
click at [256, 91] on select "Seleccionar Efectivo Tarjeta de Crédito Depósito Débito" at bounding box center [276, 90] width 85 height 18
select select "Efectivo"
click at [234, 81] on select "Seleccionar Efectivo Tarjeta de Crédito Depósito Débito" at bounding box center [276, 90] width 85 height 18
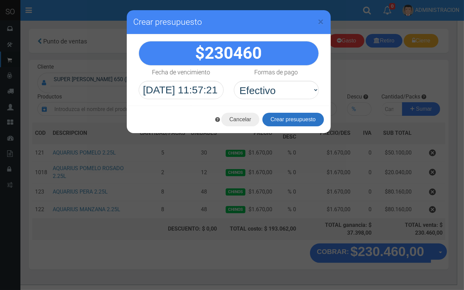
click at [265, 120] on button "Crear presupuesto" at bounding box center [293, 120] width 62 height 14
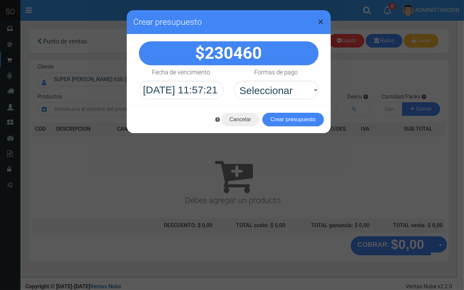
click at [319, 24] on span "×" at bounding box center [321, 21] width 6 height 13
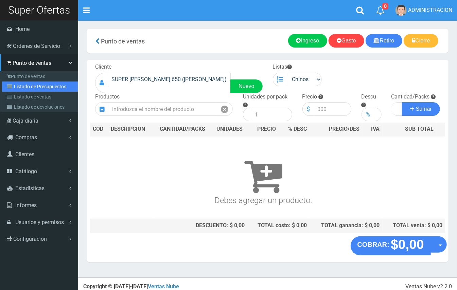
click at [36, 91] on link "Listado de Presupuestos" at bounding box center [40, 87] width 76 height 10
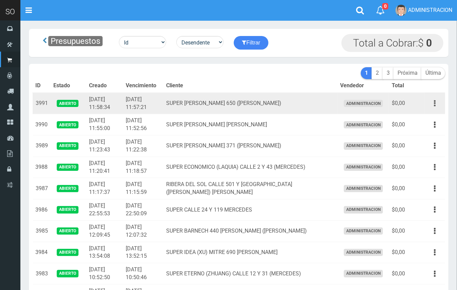
click at [437, 103] on button "button" at bounding box center [434, 104] width 15 height 12
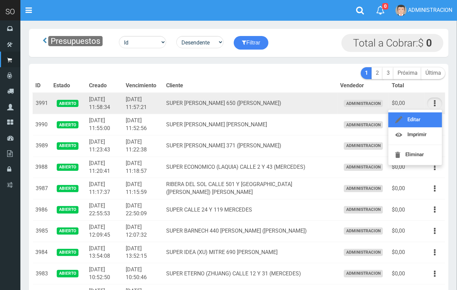
click at [430, 115] on link "Editar" at bounding box center [415, 119] width 54 height 15
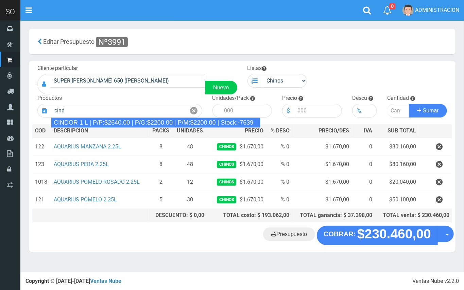
click at [153, 121] on div "CINDOR 1 L | P/P:$2640.00 | P/G:$2200.00 | P/M:$2200.00 | Stock:-7639" at bounding box center [155, 123] width 209 height 10
type input "CINDOR 1 L | P/P:$2640.00 | P/G:$2200.00 | P/M:$2200.00 | Stock:-7639"
type input "12"
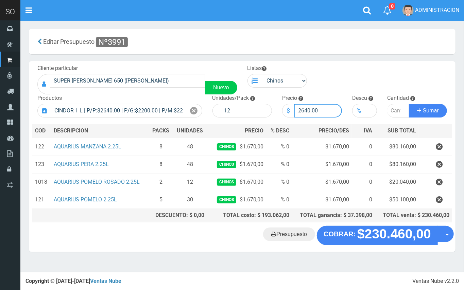
drag, startPoint x: 310, startPoint y: 109, endPoint x: 300, endPoint y: 108, distance: 9.6
click at [300, 108] on input "2640.00" at bounding box center [318, 111] width 48 height 14
type input "2700.00"
click at [395, 109] on input "number" at bounding box center [398, 111] width 22 height 14
type input "1"
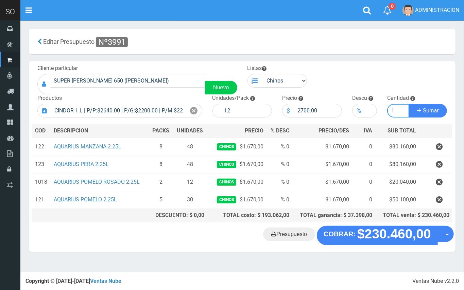
click at [409, 104] on button "Sumar" at bounding box center [428, 111] width 38 height 14
